Goal: Find specific page/section: Find specific page/section

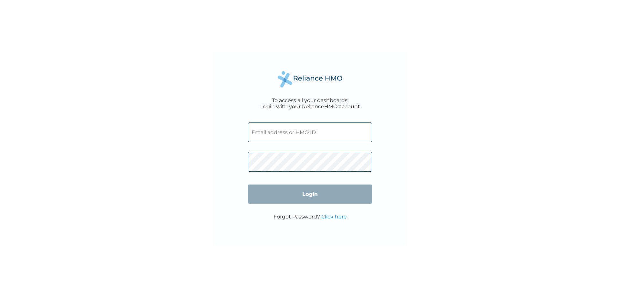
type input "[EMAIL_ADDRESS][DOMAIN_NAME]"
click at [315, 200] on input "Login" at bounding box center [310, 193] width 124 height 19
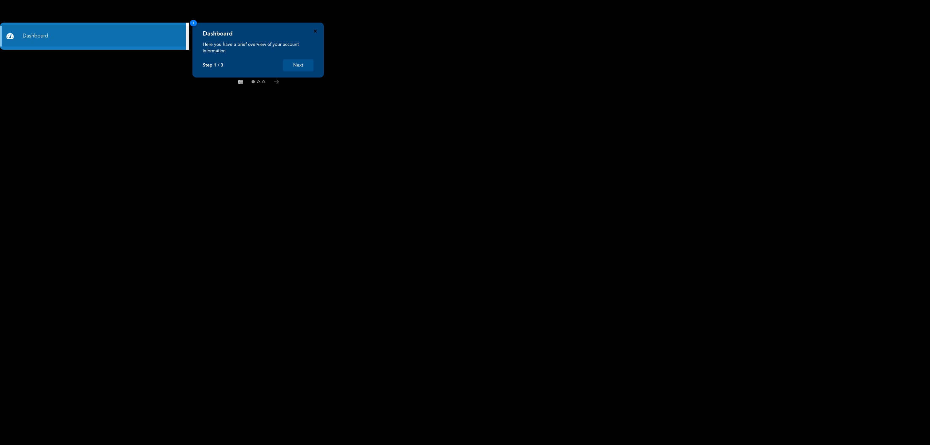
click at [316, 30] on icon "Close" at bounding box center [315, 31] width 3 height 3
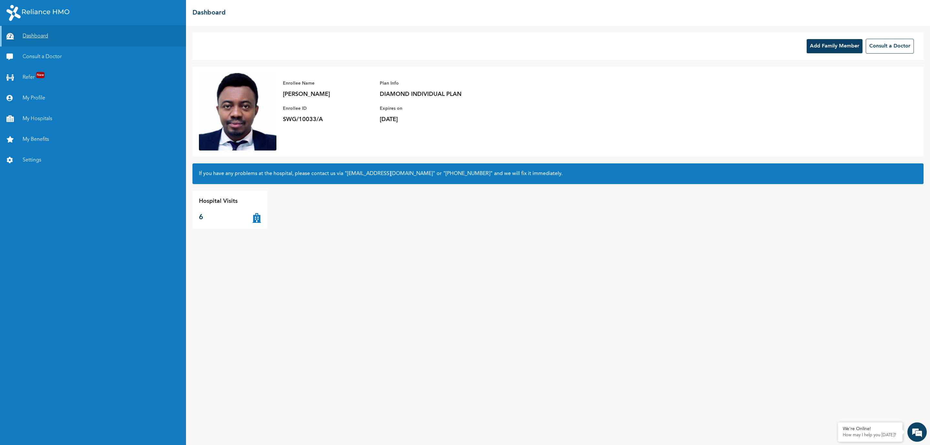
click at [44, 35] on link "Dashboard" at bounding box center [93, 36] width 186 height 21
click at [37, 116] on link "My Hospitals" at bounding box center [93, 119] width 186 height 21
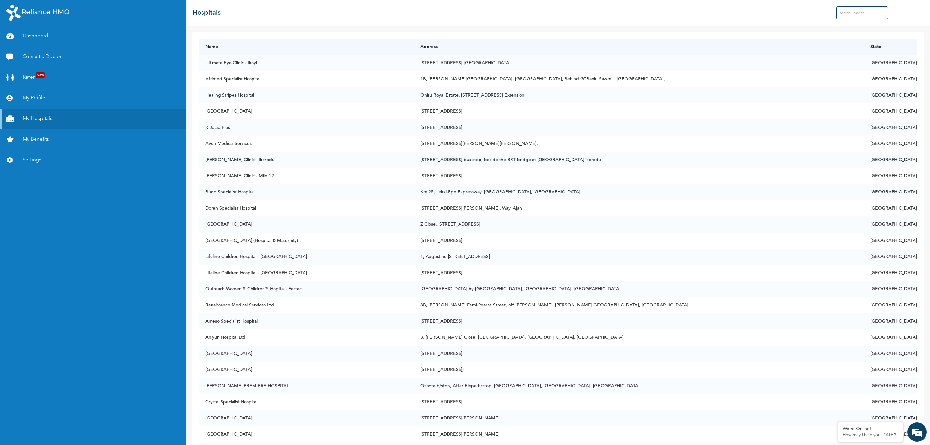
click at [856, 16] on input "text" at bounding box center [863, 12] width 52 height 13
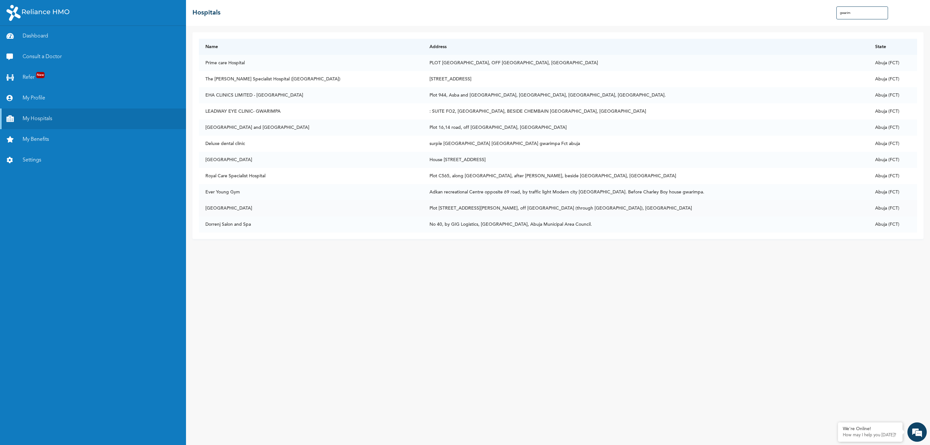
type input "gwarim"
drag, startPoint x: 285, startPoint y: 208, endPoint x: 201, endPoint y: 208, distance: 84.6
click at [201, 208] on td "[GEOGRAPHIC_DATA]" at bounding box center [311, 208] width 224 height 16
copy td "[GEOGRAPHIC_DATA]"
drag, startPoint x: 249, startPoint y: 158, endPoint x: 201, endPoint y: 158, distance: 48.5
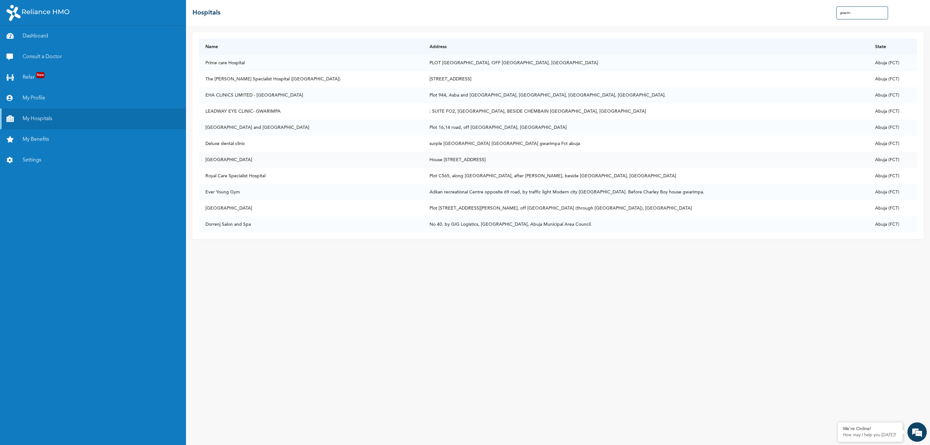
click at [201, 158] on td "[GEOGRAPHIC_DATA]" at bounding box center [311, 160] width 224 height 16
copy td "Fountainside Hospita"
drag, startPoint x: 286, startPoint y: 127, endPoint x: 204, endPoint y: 126, distance: 82.1
click at [204, 126] on td "[GEOGRAPHIC_DATA] and [GEOGRAPHIC_DATA]" at bounding box center [311, 128] width 224 height 16
copy td "[GEOGRAPHIC_DATA] and [GEOGRAPHIC_DATA]"
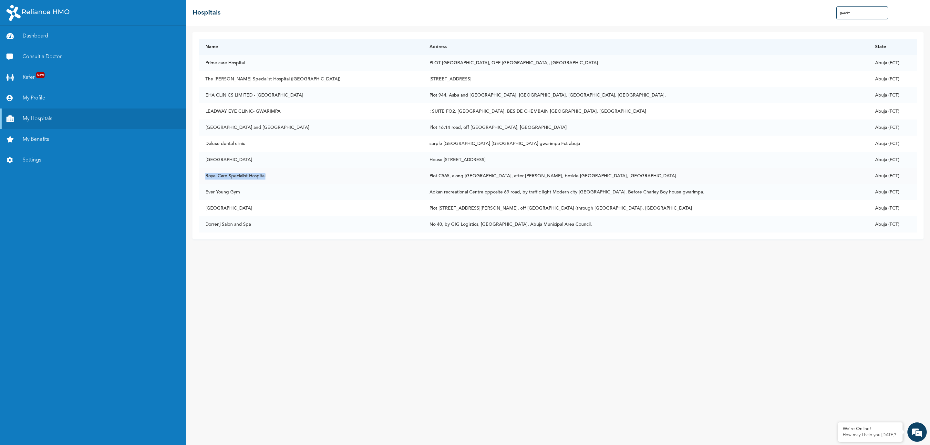
drag, startPoint x: 270, startPoint y: 175, endPoint x: 204, endPoint y: 173, distance: 66.6
click at [204, 173] on td "Royal Care Specialist Hospital" at bounding box center [311, 176] width 224 height 16
copy td "Royal Care Specialist Hospital"
